Goal: Navigation & Orientation: Find specific page/section

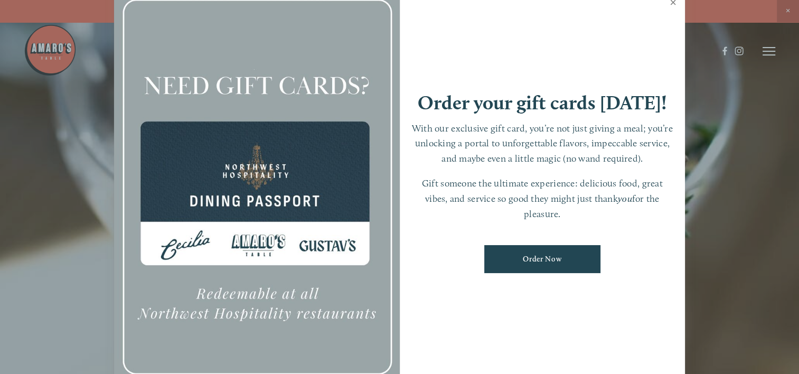
click at [671, 0] on link "Close" at bounding box center [672, 4] width 21 height 30
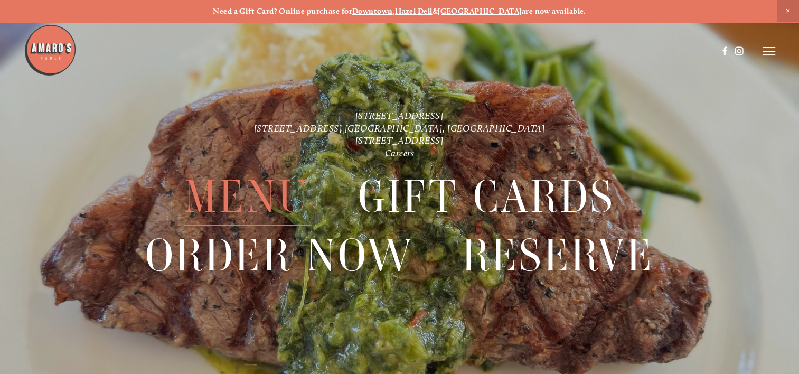
click at [249, 191] on span "Menu" at bounding box center [247, 197] width 126 height 58
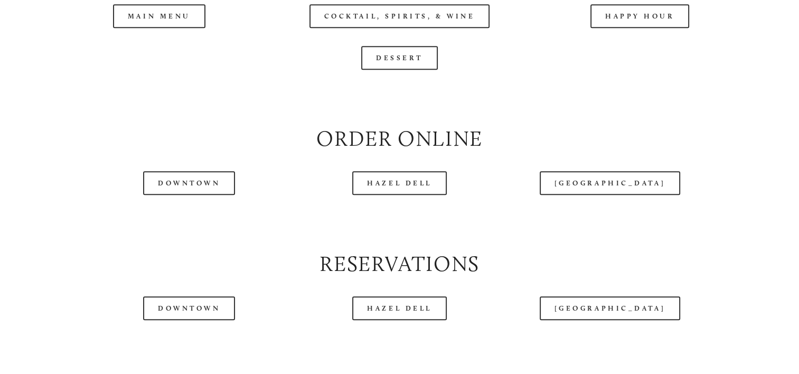
scroll to position [1161, 0]
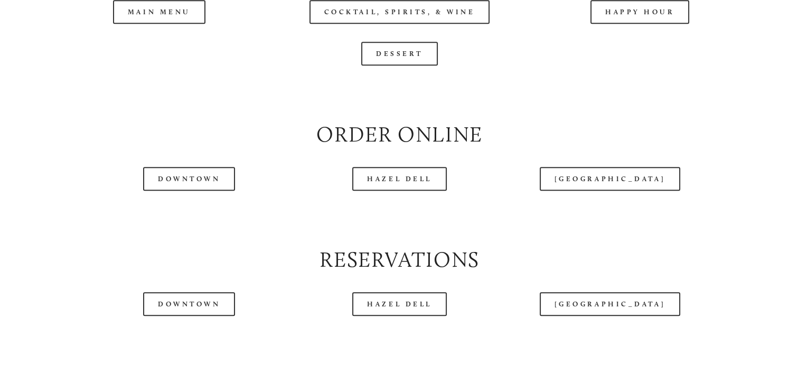
click at [421, 38] on div at bounding box center [370, 24] width 693 height 54
click at [403, 43] on div at bounding box center [370, 24] width 693 height 54
click at [150, 37] on div at bounding box center [370, 24] width 693 height 54
click at [167, 37] on div at bounding box center [370, 51] width 693 height 54
click at [768, 51] on icon at bounding box center [768, 50] width 13 height 9
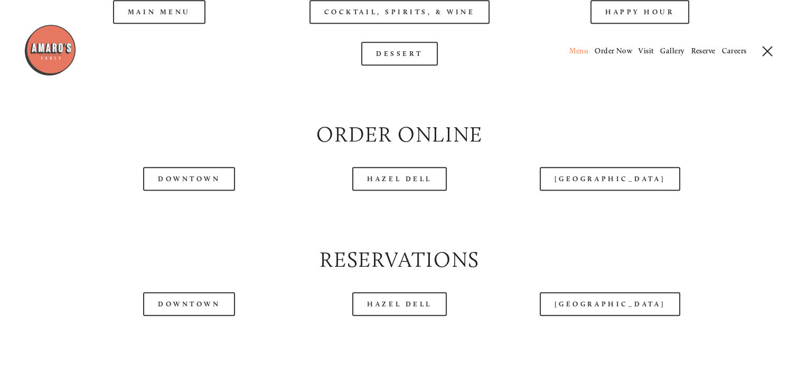
click at [574, 52] on span "Menu" at bounding box center [578, 50] width 20 height 9
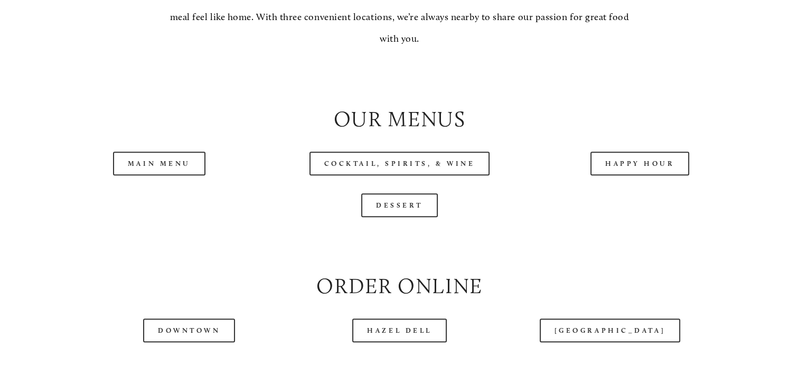
scroll to position [1056, 0]
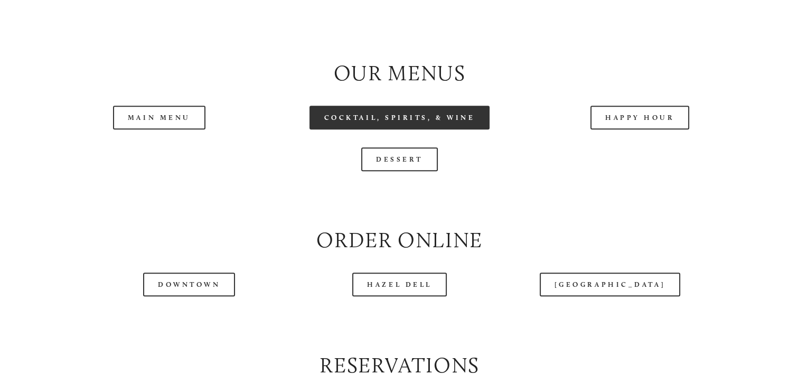
click at [392, 129] on link "Cocktail, Spirits, & Wine" at bounding box center [399, 118] width 180 height 24
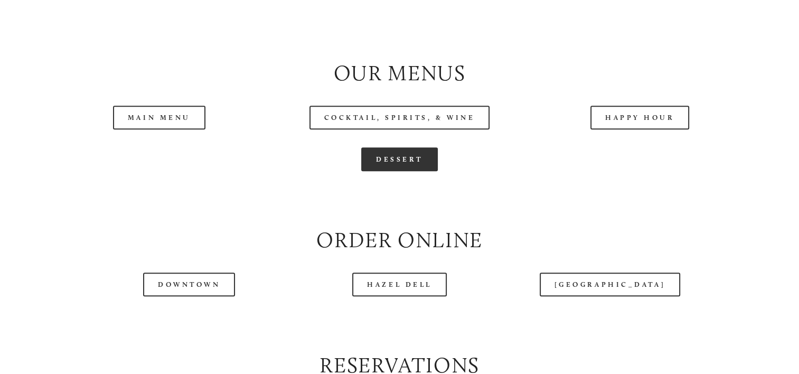
click at [420, 171] on link "Dessert" at bounding box center [399, 159] width 77 height 24
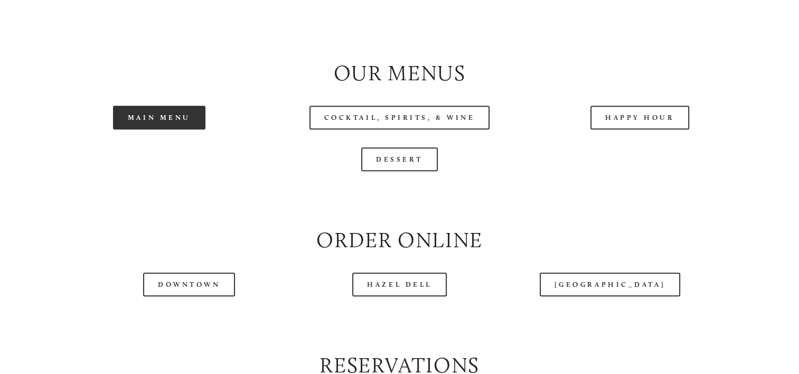
click at [147, 129] on link "Main Menu" at bounding box center [159, 118] width 92 height 24
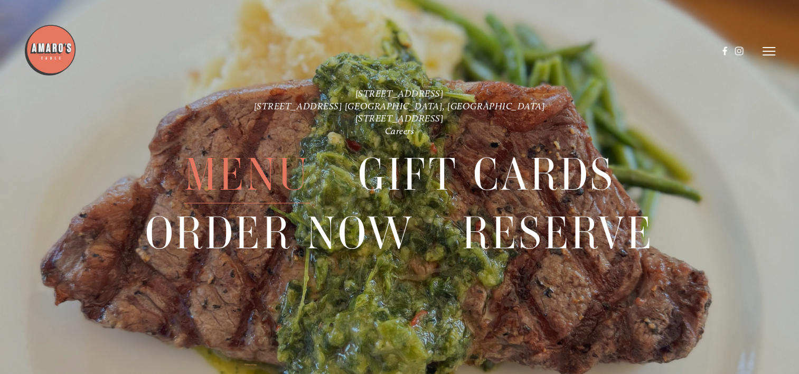
scroll to position [2392, 0]
